Goal: Task Accomplishment & Management: Manage account settings

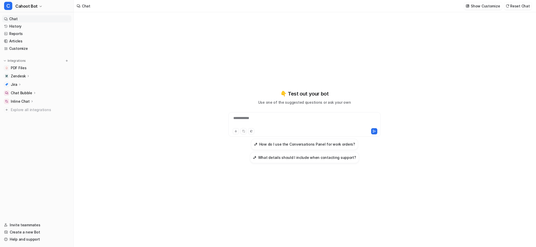
click at [23, 75] on p "Zendesk" at bounding box center [18, 76] width 15 height 5
click at [21, 99] on p "AI Agent" at bounding box center [22, 98] width 15 height 5
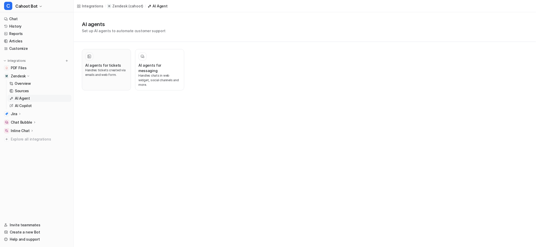
click at [119, 69] on p "Handles tickets created via emails and web form." at bounding box center [106, 72] width 42 height 9
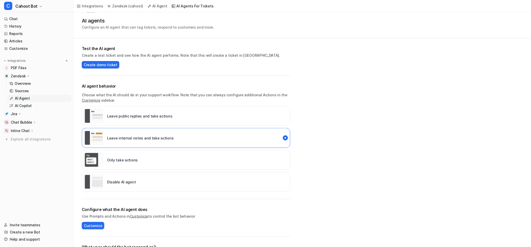
scroll to position [12, 0]
click at [120, 187] on div "Disable AI agent" at bounding box center [110, 182] width 51 height 14
click at [368, 126] on div "**********" at bounding box center [303, 167] width 458 height 332
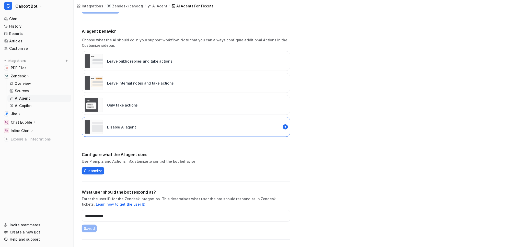
scroll to position [97, 0]
